Goal: Task Accomplishment & Management: Manage account settings

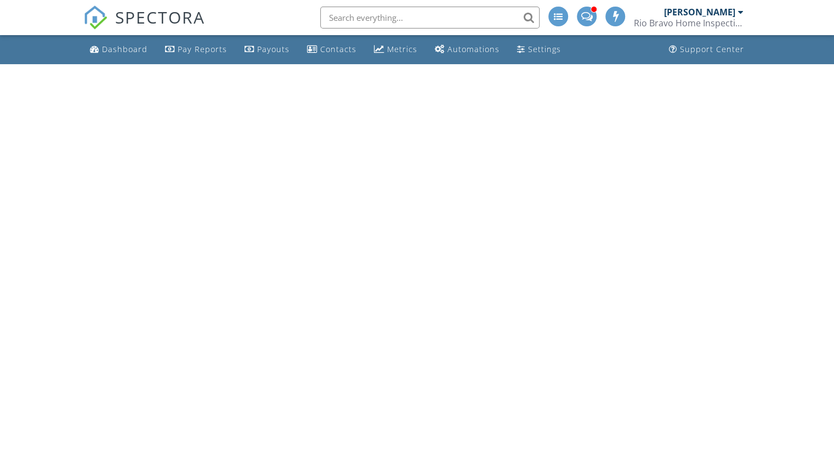
click at [713, 20] on div "Rio Bravo Home Inspections" at bounding box center [688, 23] width 110 height 11
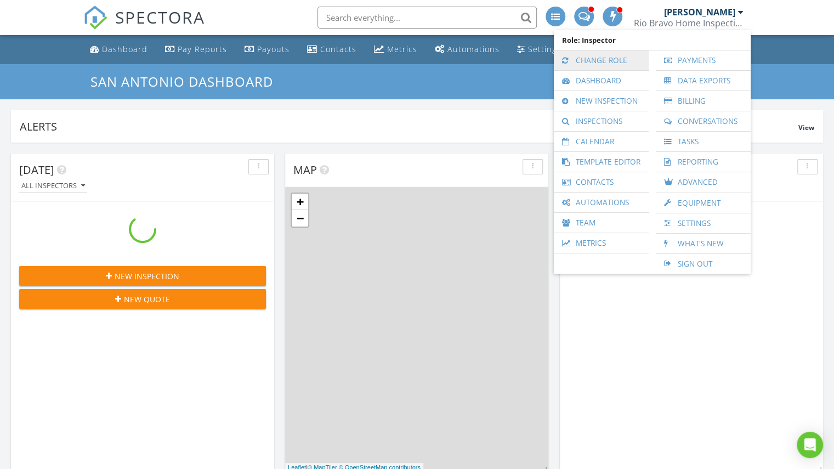
scroll to position [1041, 850]
click at [624, 54] on link "Change Role" at bounding box center [601, 60] width 84 height 20
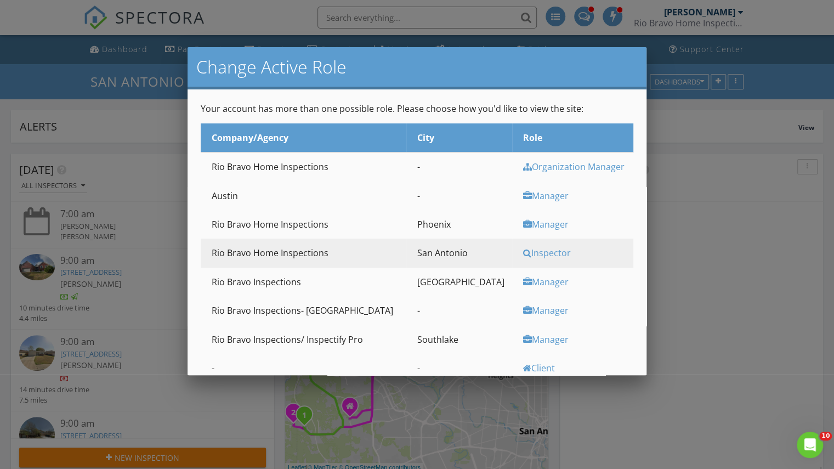
click at [523, 254] on div "Inspector" at bounding box center [576, 253] width 107 height 12
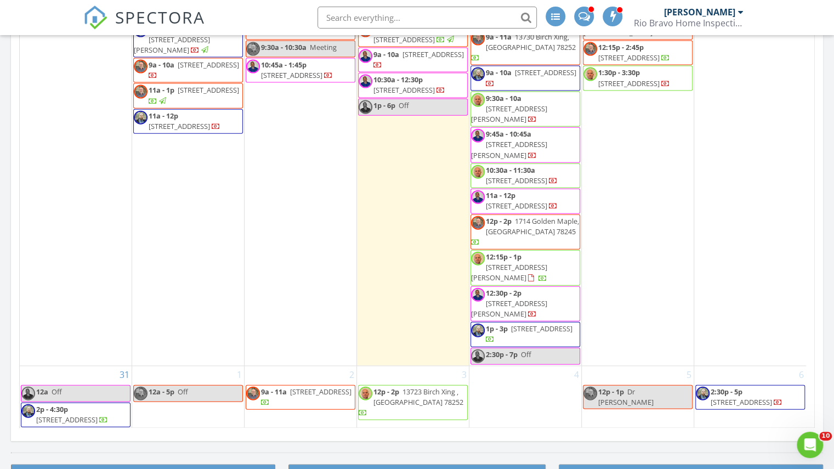
scroll to position [1406, 0]
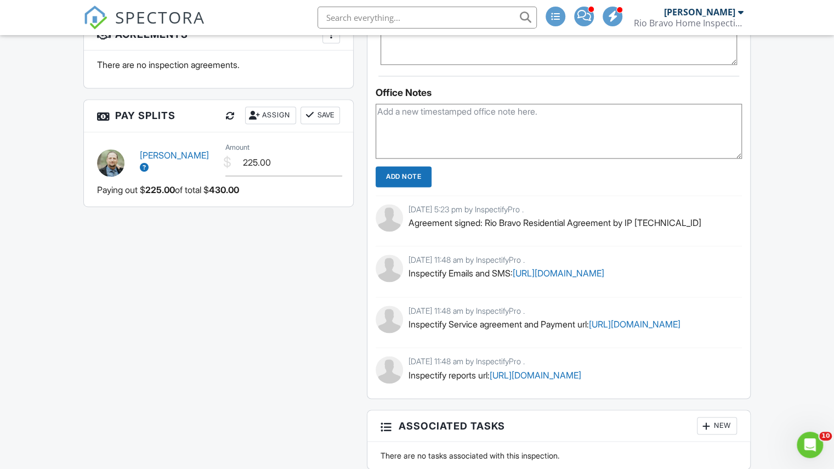
scroll to position [872, 0]
drag, startPoint x: 755, startPoint y: 340, endPoint x: 407, endPoint y: 351, distance: 348.7
click at [407, 351] on div "Reports Locked Attach New General Home Inspection REI 7-6+ General Home Inspect…" at bounding box center [558, 51] width 397 height 1204
copy link "https://app2.inspectify.pro/orders/Y8PXGXQZPL1SasJTzHsSiEcv/service_agreement"
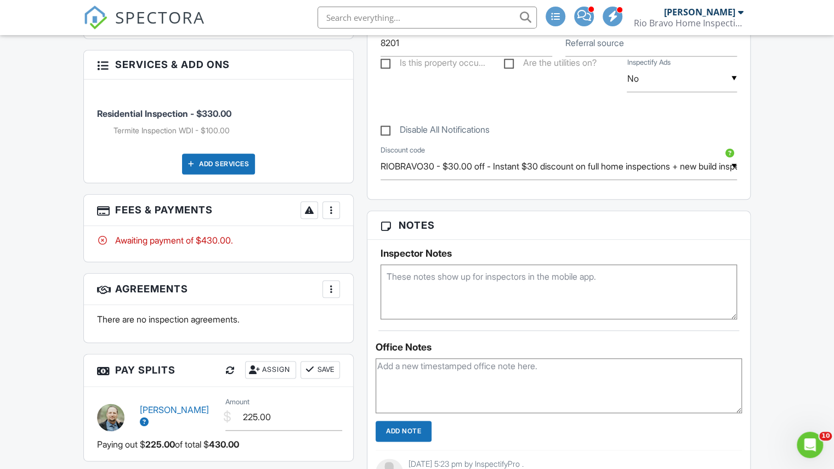
scroll to position [618, 0]
click at [335, 205] on div at bounding box center [331, 210] width 11 height 11
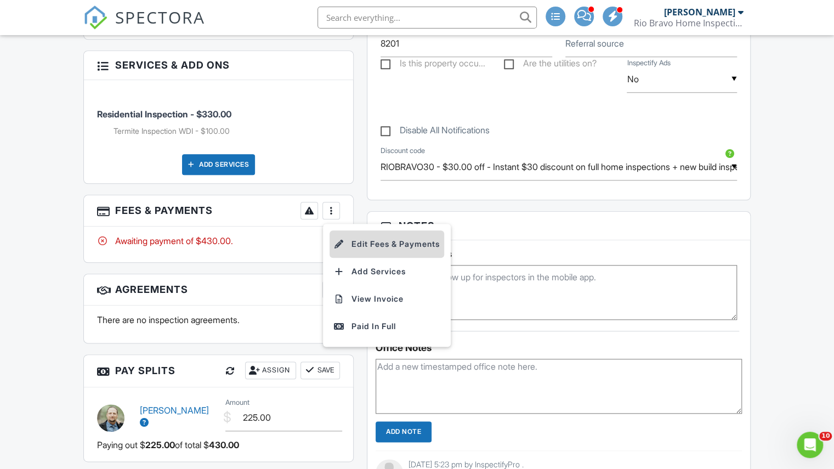
click at [350, 237] on li "Edit Fees & Payments" at bounding box center [386, 243] width 115 height 27
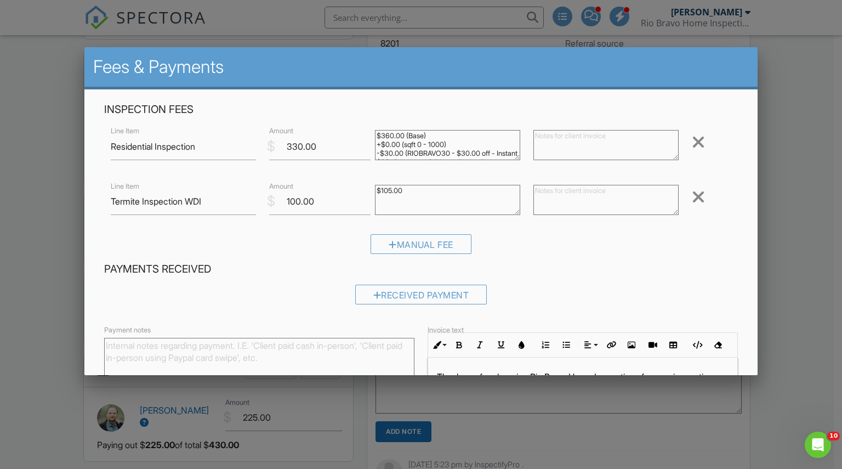
click at [692, 196] on div at bounding box center [698, 197] width 13 height 18
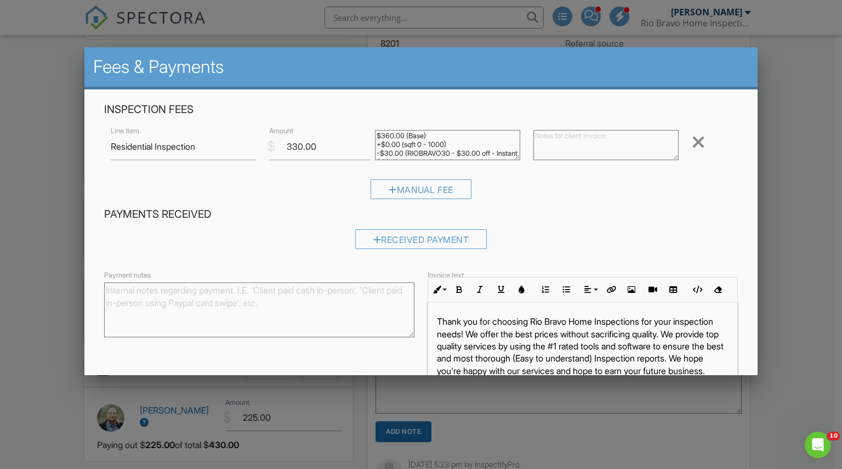
click at [792, 114] on div at bounding box center [421, 238] width 842 height 586
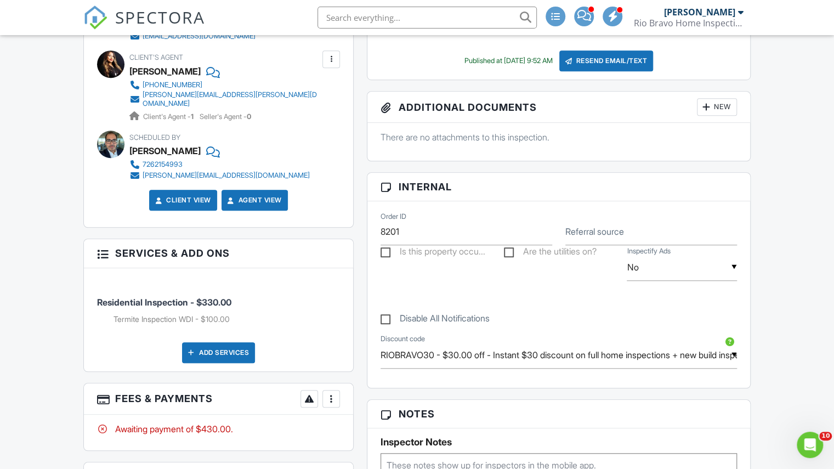
scroll to position [429, 0]
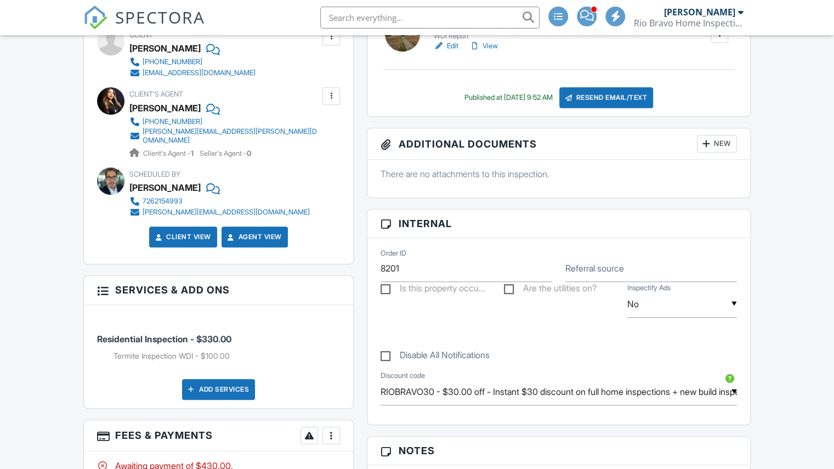
click at [333, 430] on div at bounding box center [331, 435] width 11 height 11
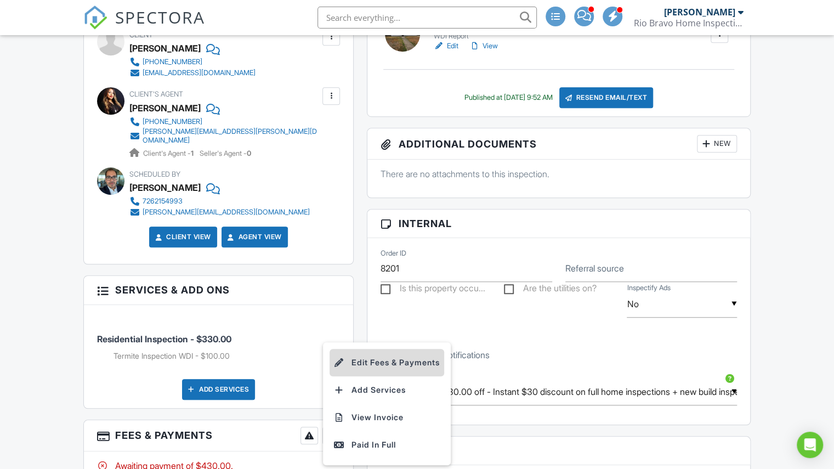
click at [367, 356] on li "Edit Fees & Payments" at bounding box center [386, 362] width 115 height 27
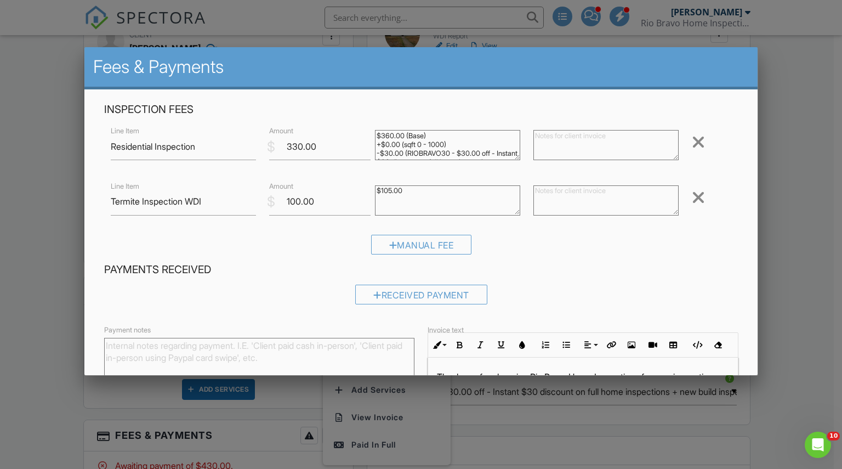
click at [692, 191] on div at bounding box center [698, 197] width 13 height 18
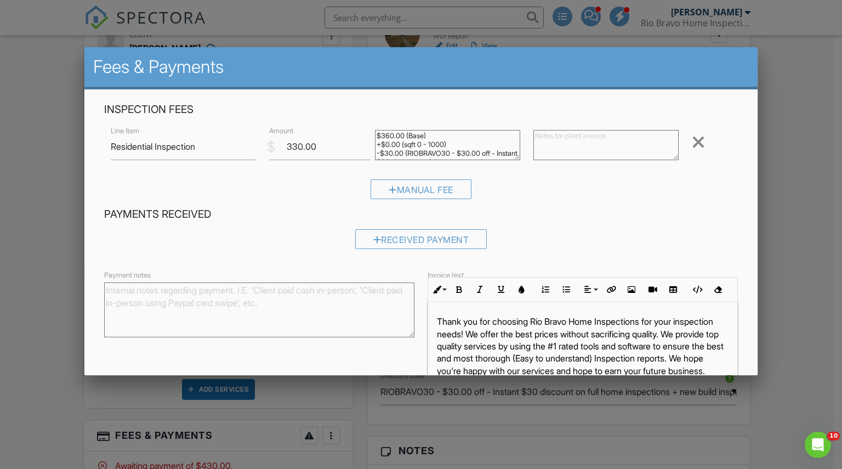
scroll to position [61, 0]
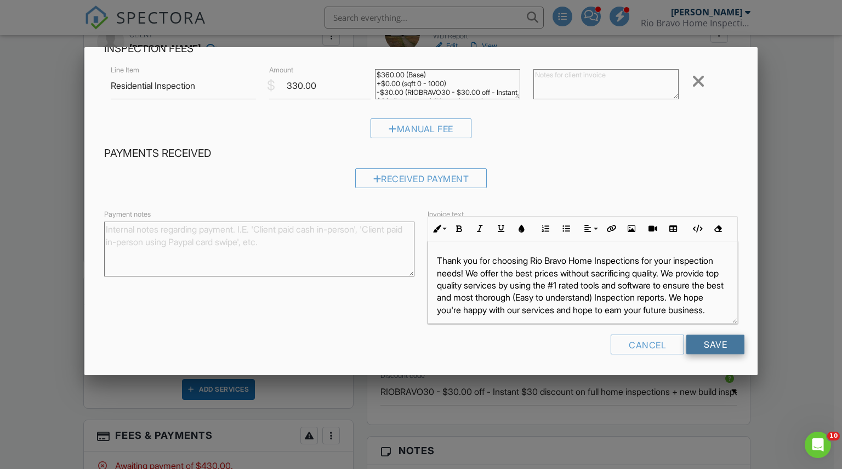
click at [699, 351] on input "Save" at bounding box center [715, 344] width 58 height 20
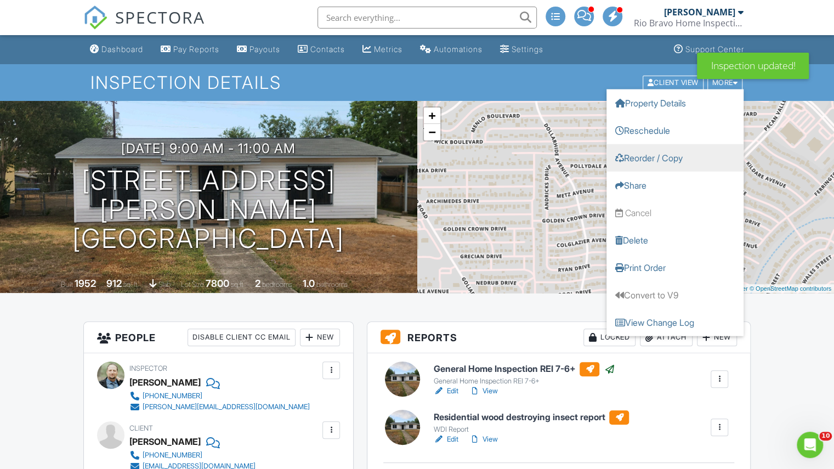
click at [660, 152] on link "Reorder / Copy" at bounding box center [674, 157] width 137 height 27
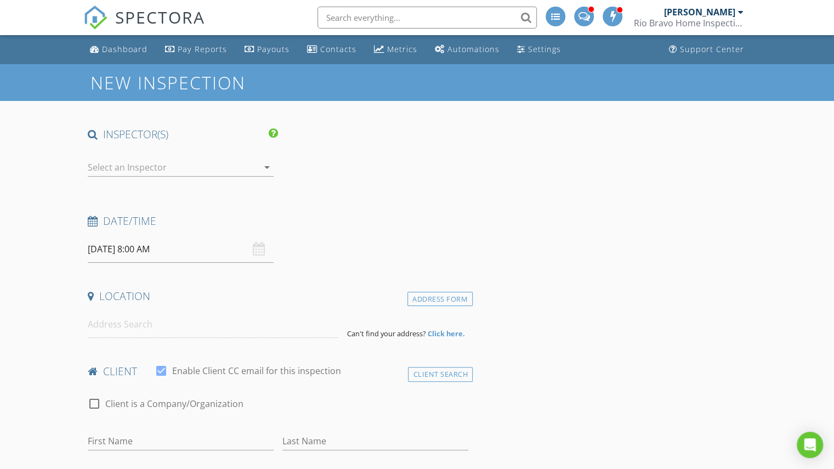
type input "[PERSON_NAME]"
type input "[EMAIL_ADDRESS][DOMAIN_NAME]"
type input "[PHONE_NUMBER]"
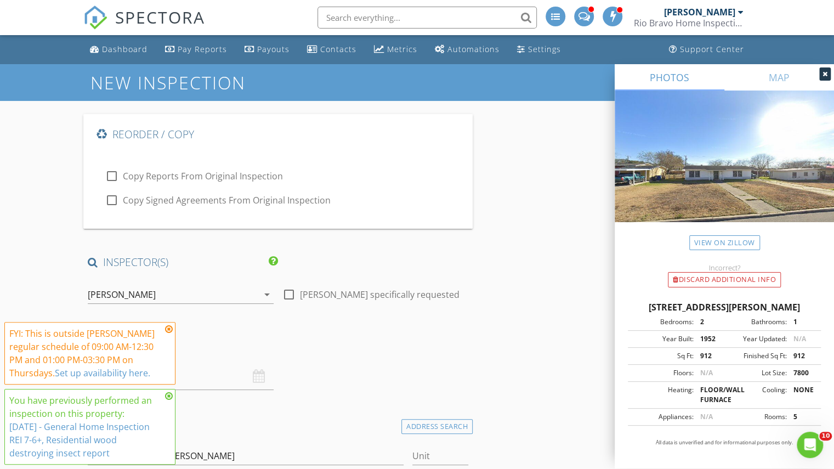
click at [122, 295] on div "[PERSON_NAME]" at bounding box center [122, 294] width 68 height 10
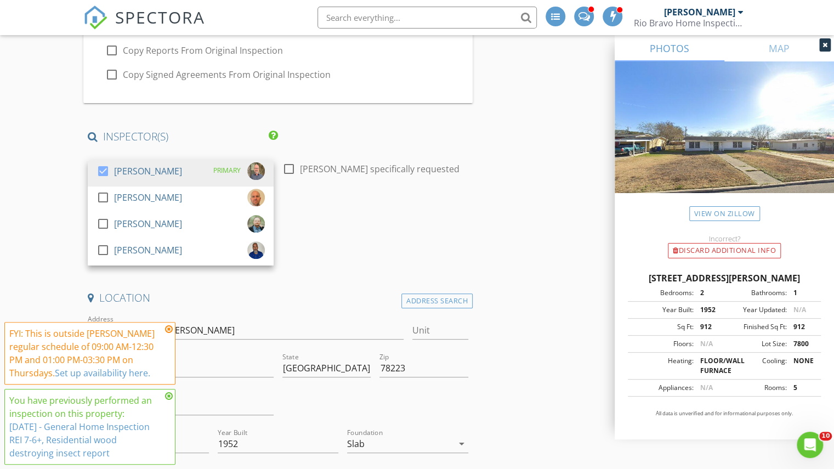
scroll to position [129, 0]
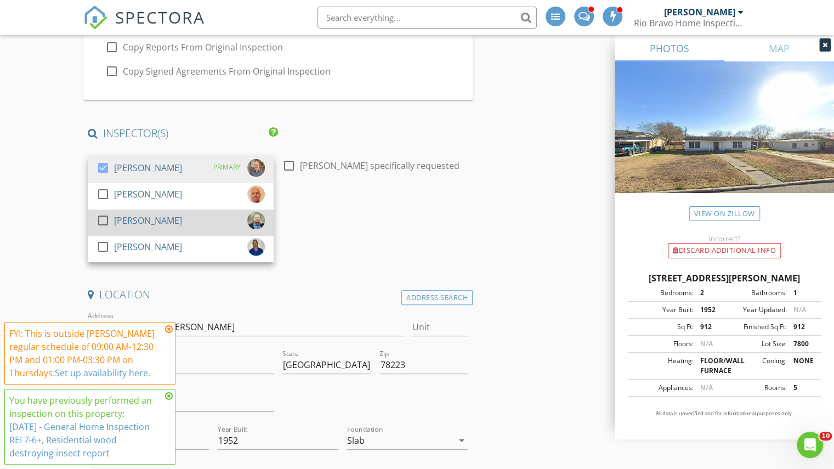
click at [115, 226] on div "[PERSON_NAME]" at bounding box center [148, 221] width 68 height 18
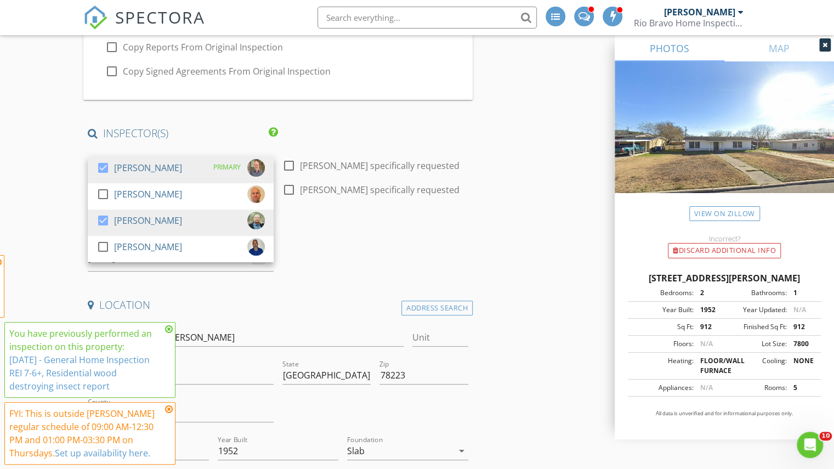
click at [109, 151] on div "check_box Charles Cole PRIMARY check_box_outline_blank Brad Test check_box Clin…" at bounding box center [181, 168] width 186 height 36
click at [107, 166] on div at bounding box center [103, 167] width 19 height 19
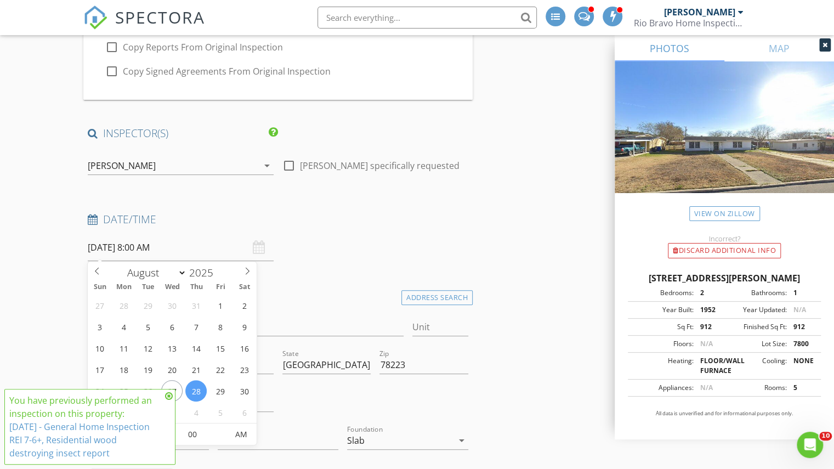
scroll to position [215, 0]
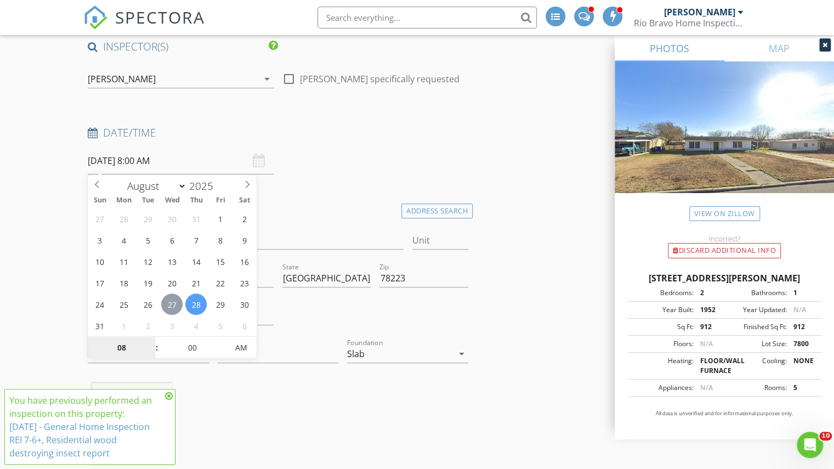
type input "[DATE] 8:00 AM"
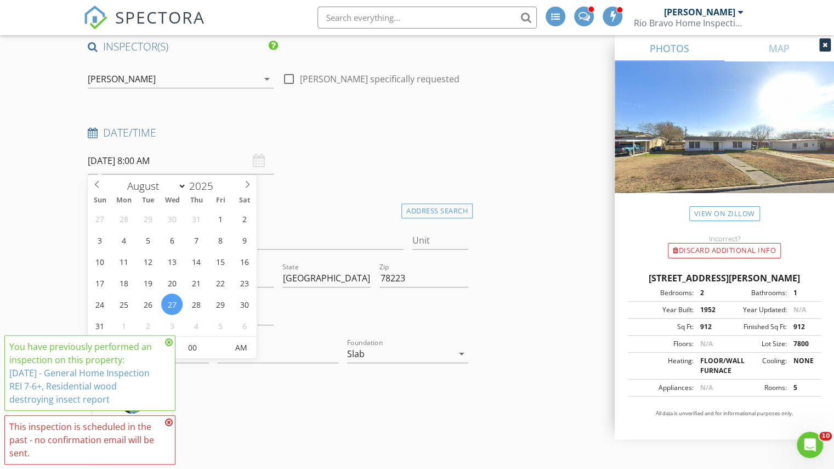
click at [280, 412] on div "Clint Nelson 25.7 miles (36 minutes)" at bounding box center [277, 428] width 389 height 91
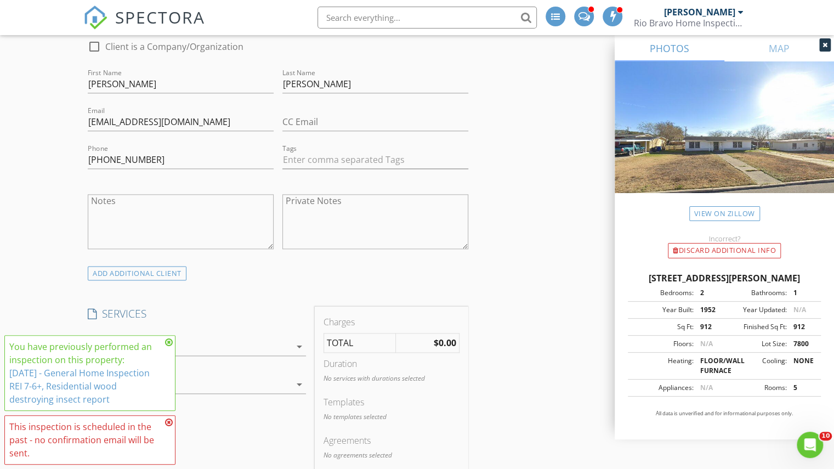
scroll to position [890, 0]
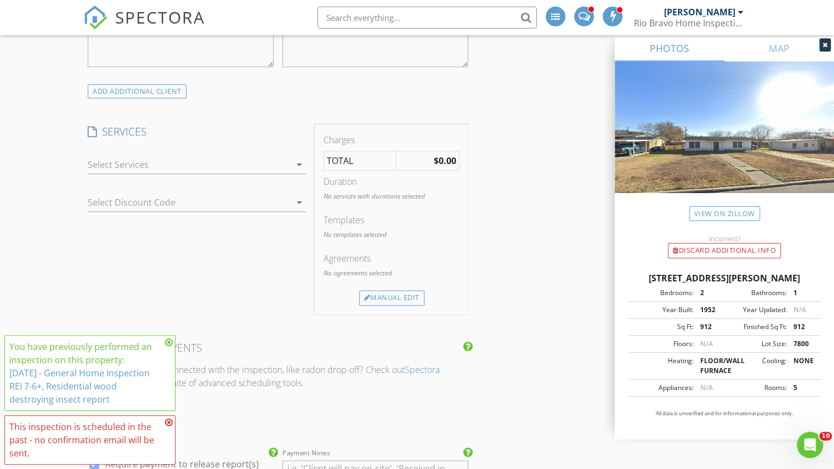
click at [213, 172] on div "arrow_drop_down" at bounding box center [197, 170] width 218 height 29
click at [203, 162] on div at bounding box center [189, 165] width 203 height 18
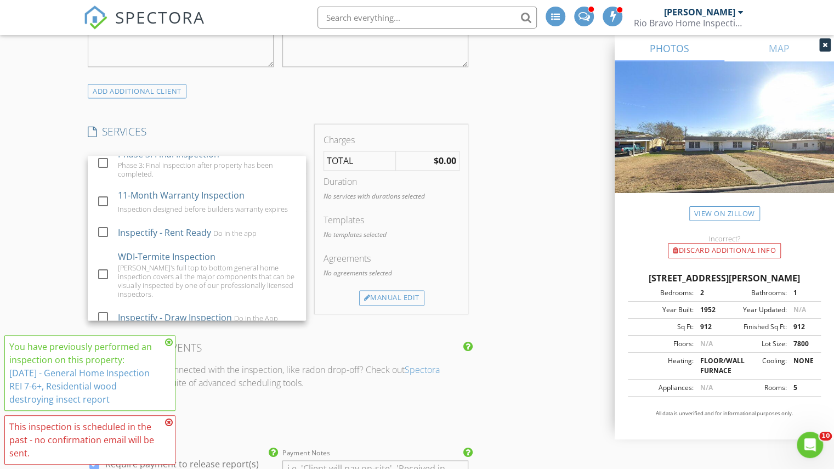
scroll to position [376, 0]
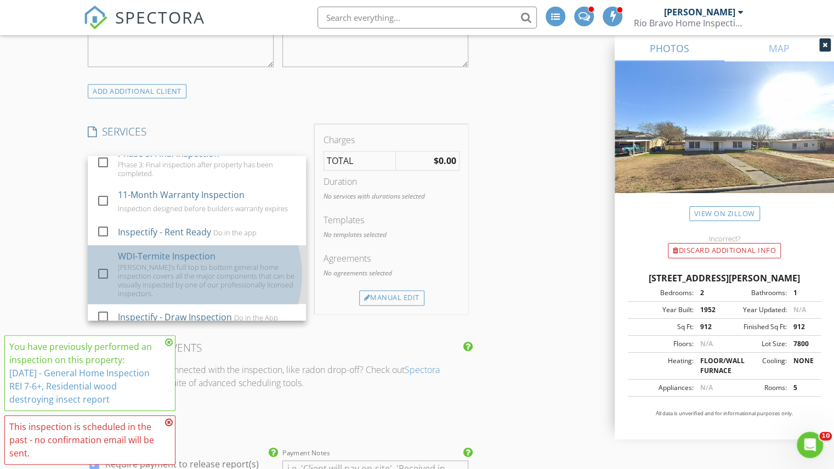
click at [180, 273] on div "Rio Bravo's full top to bottom general home inspection covers all the major com…" at bounding box center [208, 279] width 180 height 35
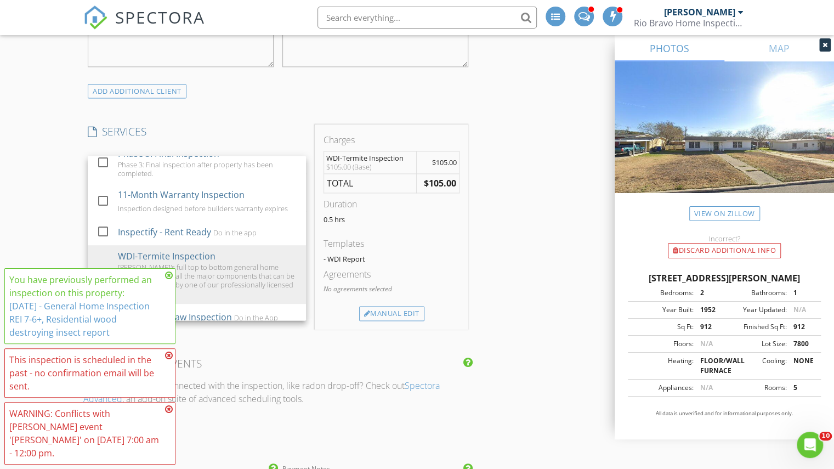
click at [526, 302] on div "Reorder / Copy check_box_outline_blank Copy Reports From Original Inspection ch…" at bounding box center [416, 402] width 667 height 2356
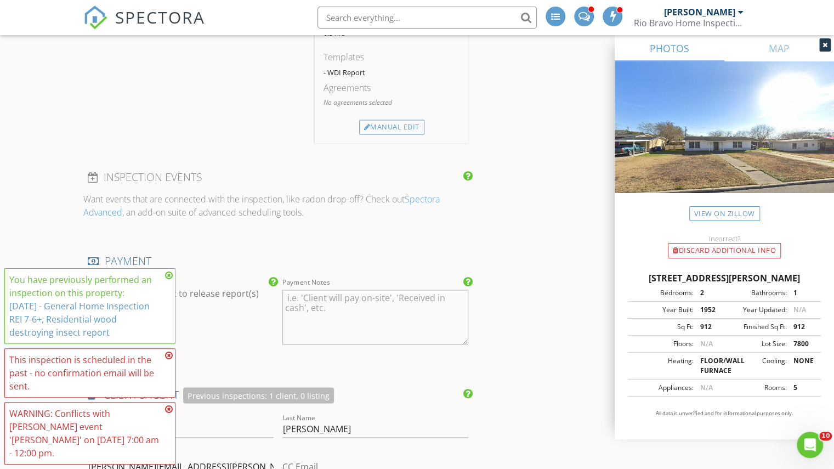
scroll to position [1044, 0]
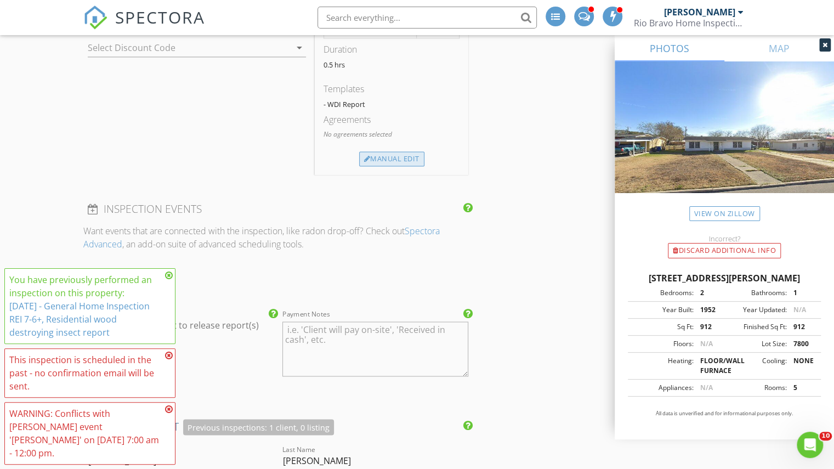
click at [380, 152] on div "Manual Edit" at bounding box center [391, 158] width 65 height 15
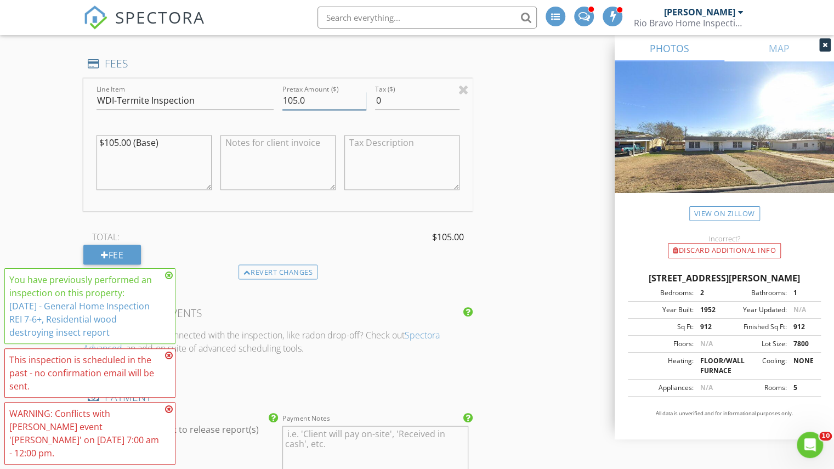
click at [295, 92] on input "105.0" at bounding box center [324, 101] width 84 height 18
type input "100.0"
click at [539, 87] on div "Reorder / Copy check_box_outline_blank Copy Reports From Original Inspection ch…" at bounding box center [416, 300] width 667 height 2461
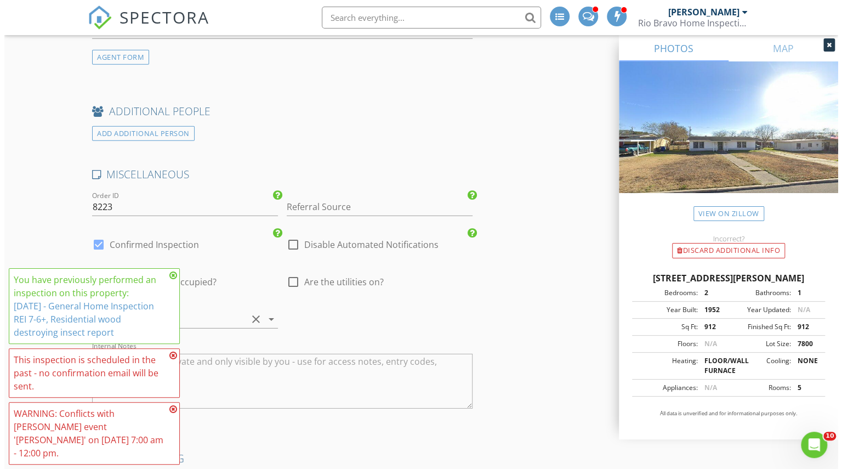
scroll to position [2127, 0]
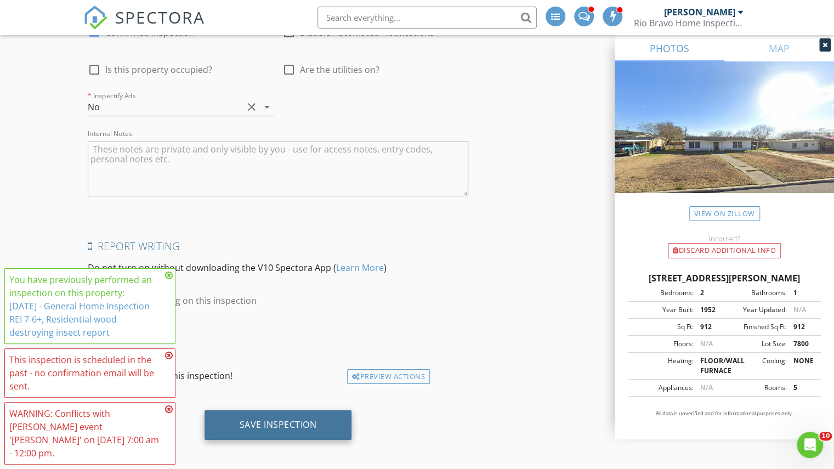
click at [278, 419] on div "Save Inspection" at bounding box center [277, 424] width 77 height 11
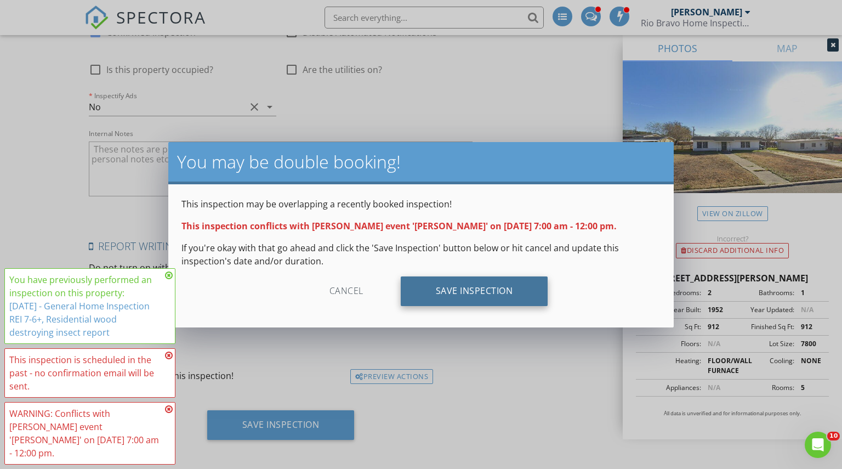
click at [481, 293] on div "Save Inspection" at bounding box center [474, 291] width 147 height 30
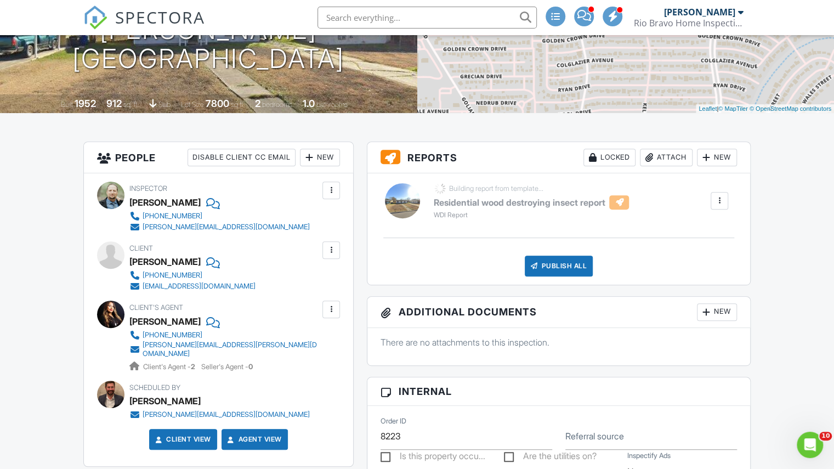
scroll to position [185, 0]
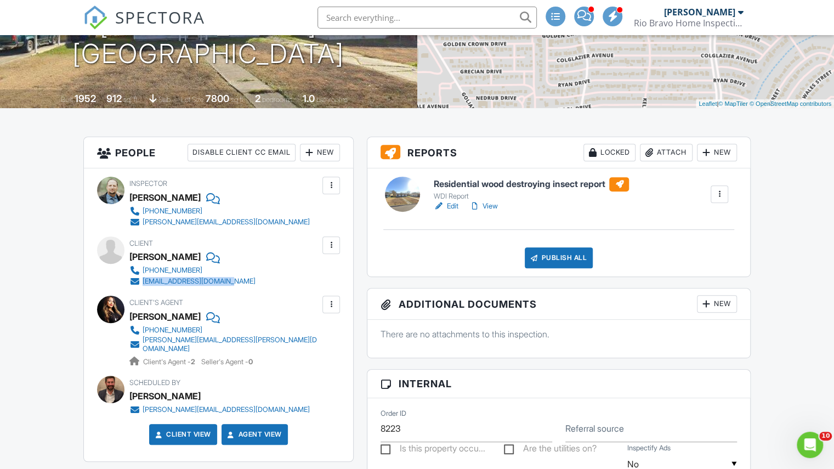
drag, startPoint x: 243, startPoint y: 280, endPoint x: 144, endPoint y: 282, distance: 99.2
click at [144, 282] on div "Client [PERSON_NAME] [PHONE_NUMBER] [EMAIL_ADDRESS][DOMAIN_NAME]" at bounding box center [218, 261] width 179 height 50
copy div "[EMAIL_ADDRESS][DOMAIN_NAME]"
drag, startPoint x: 266, startPoint y: 337, endPoint x: 146, endPoint y: 341, distance: 120.6
click at [146, 341] on div "Client's Agent [PERSON_NAME] [PHONE_NUMBER] [PERSON_NAME][EMAIL_ADDRESS][PERSON…" at bounding box center [250, 330] width 243 height 71
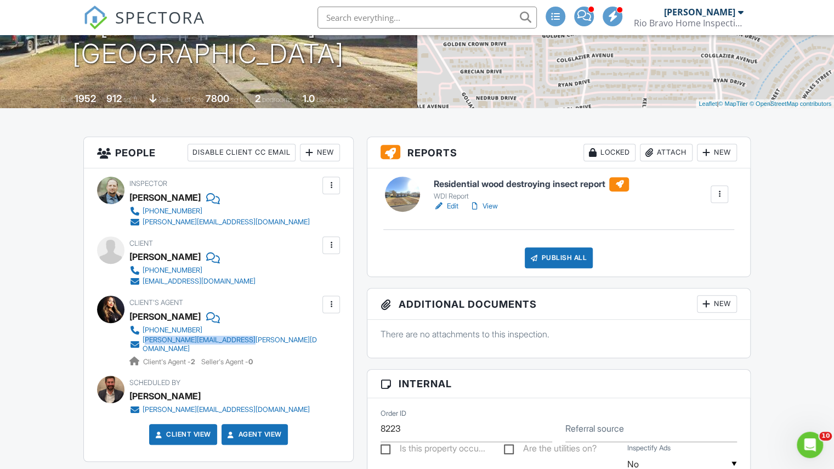
copy div "[EMAIL_ADDRESS][PERSON_NAME][DOMAIN_NAME]"
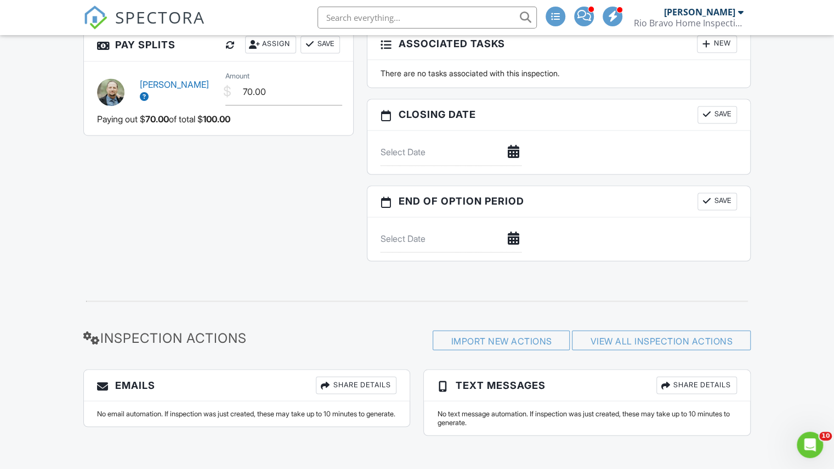
scroll to position [443, 0]
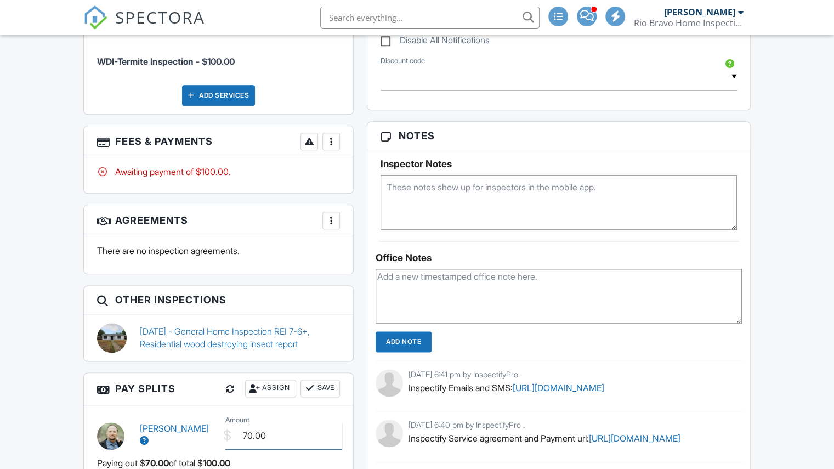
click at [248, 422] on input "70.00" at bounding box center [283, 435] width 117 height 27
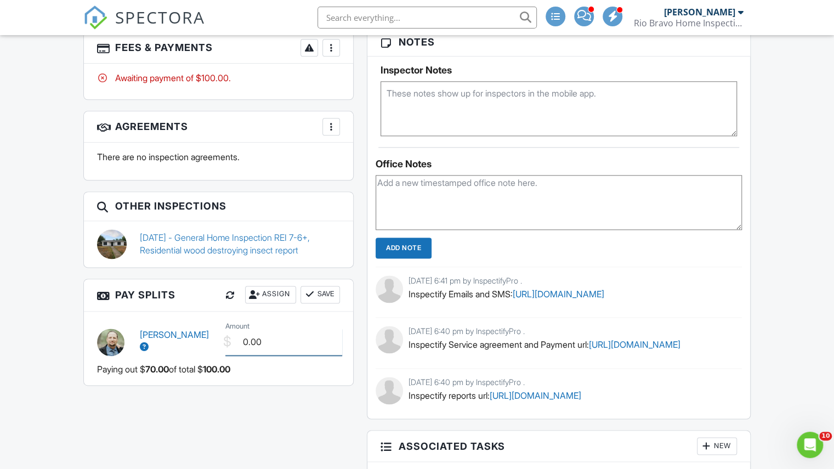
type input "0.00"
click at [330, 286] on button "Save" at bounding box center [319, 295] width 39 height 18
click at [414, 207] on textarea at bounding box center [558, 202] width 366 height 55
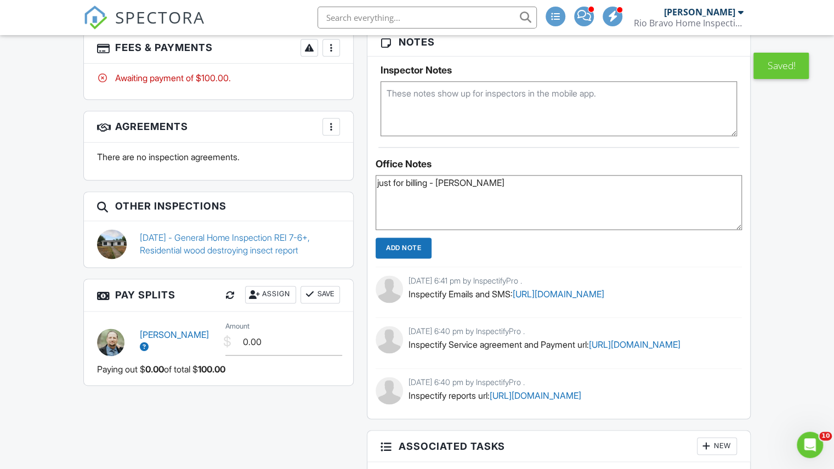
type textarea "just for billing - bruno"
click at [798, 223] on div "Dashboard Pay Reports Payouts Contacts Metrics Automations Settings Support Cen…" at bounding box center [417, 225] width 834 height 1887
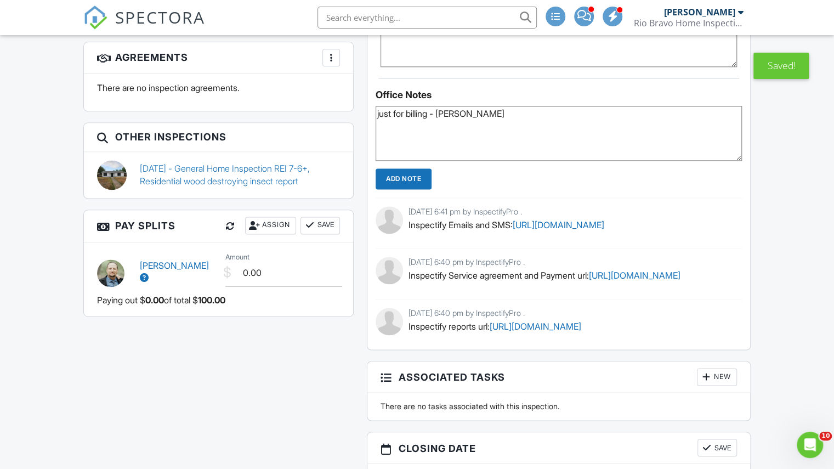
scroll to position [824, 0]
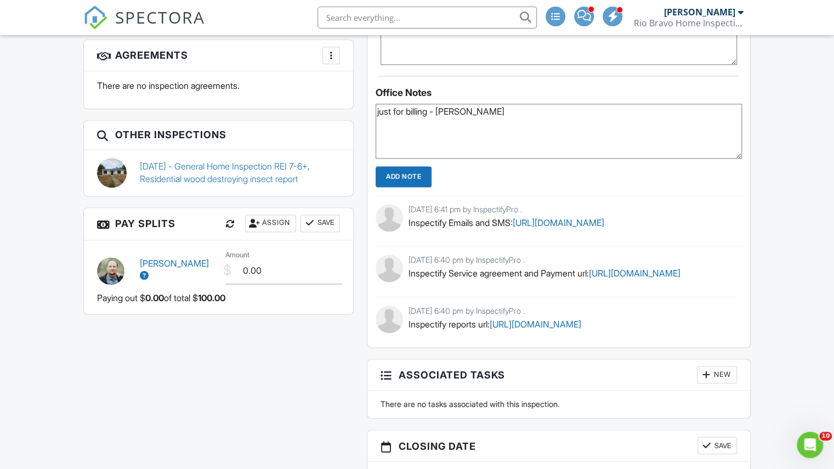
drag, startPoint x: 788, startPoint y: 290, endPoint x: 407, endPoint y: 295, distance: 381.4
click at [407, 295] on div "Dashboard Pay Reports Payouts Contacts Metrics Automations Settings Support Cen…" at bounding box center [417, 154] width 834 height 1887
copy link "https://app2.inspectify.pro/orders/PPysuKUFVC3Xfza3wCMoTZU9/service_agreement"
